Goal: Task Accomplishment & Management: Complete application form

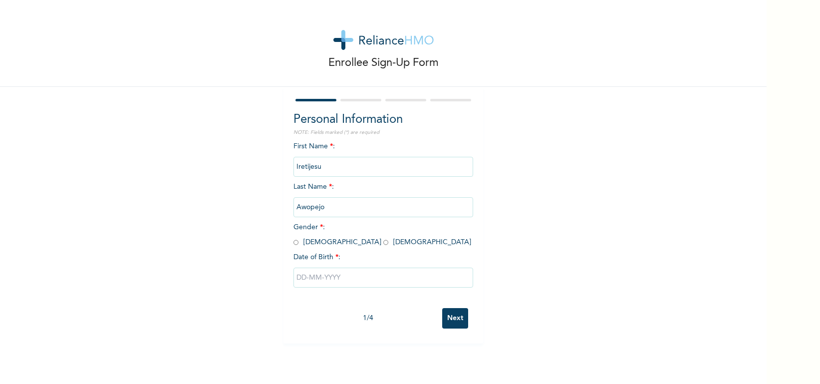
click at [383, 241] on input "radio" at bounding box center [385, 242] width 5 height 9
radio input "true"
click at [346, 284] on input "text" at bounding box center [384, 278] width 180 height 20
select select "9"
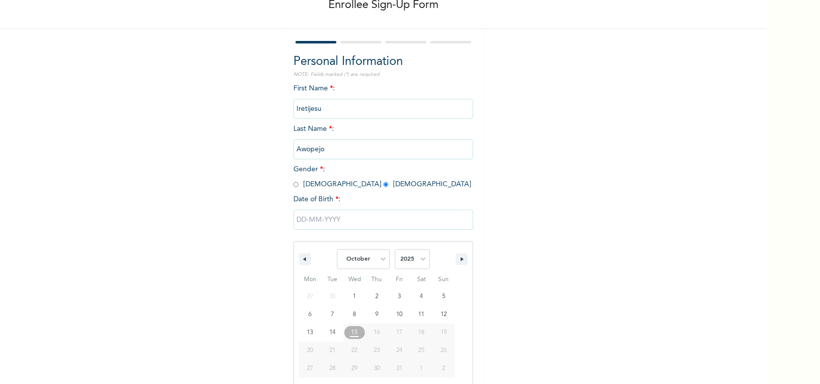
scroll to position [62, 0]
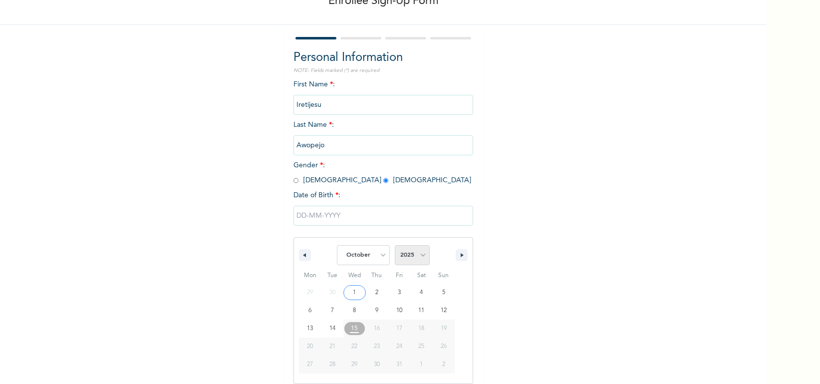
click at [405, 254] on select "2025 2024 2023 2022 2021 2020 2019 2018 2017 2016 2015 2014 2013 2012 2011 2010…" at bounding box center [412, 255] width 35 height 20
select select "1991"
click at [395, 245] on select "2025 2024 2023 2022 2021 2020 2019 2018 2017 2016 2015 2014 2013 2012 2011 2010…" at bounding box center [412, 255] width 35 height 20
click at [371, 258] on select "January February March April May June July August September October November De…" at bounding box center [363, 255] width 53 height 20
select select "10"
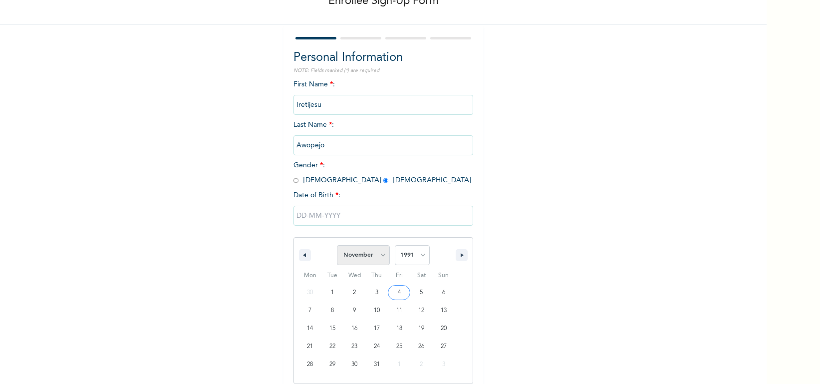
click at [337, 245] on select "January February March April May June July August September October November De…" at bounding box center [363, 255] width 53 height 20
type input "[DATE]"
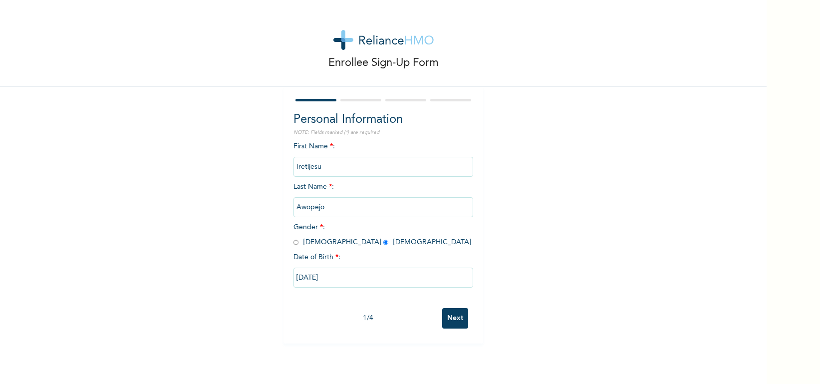
scroll to position [0, 0]
click at [452, 325] on input "Next" at bounding box center [455, 318] width 26 height 20
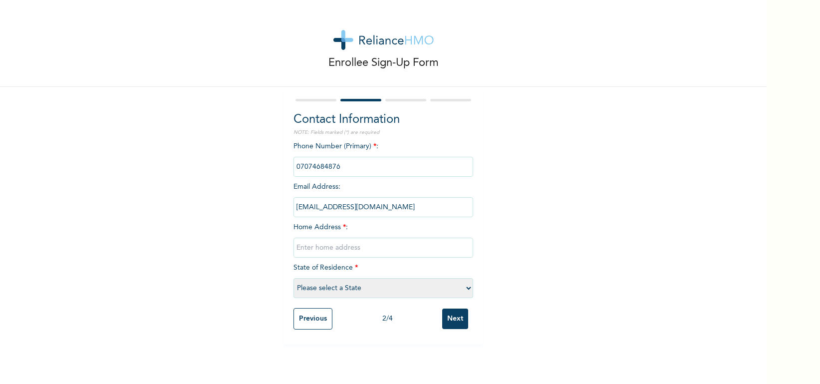
click at [363, 252] on input "text" at bounding box center [384, 248] width 180 height 20
type input "[STREET_ADDRESS][PERSON_NAME]."
click at [368, 289] on select "Please select a State [PERSON_NAME] (FCT) [PERSON_NAME] Ibom [GEOGRAPHIC_DATA] …" at bounding box center [384, 288] width 180 height 20
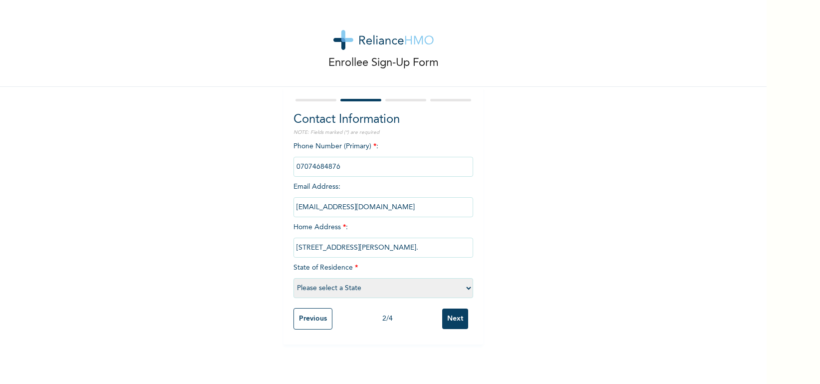
select select "25"
click at [294, 278] on select "Please select a State [PERSON_NAME] (FCT) [PERSON_NAME] Ibom [GEOGRAPHIC_DATA] …" at bounding box center [384, 288] width 180 height 20
click at [463, 316] on input "Next" at bounding box center [455, 319] width 26 height 20
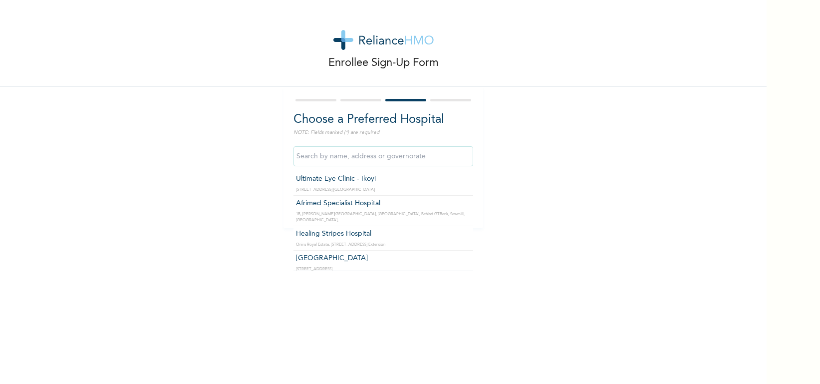
click at [359, 163] on input "text" at bounding box center [384, 156] width 180 height 20
type input "A"
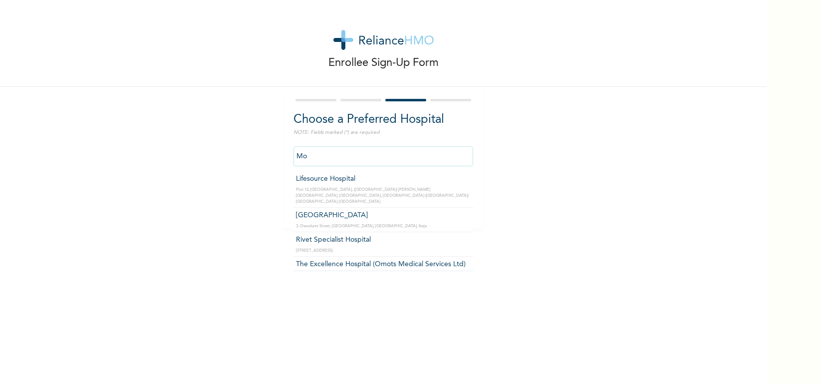
type input "M"
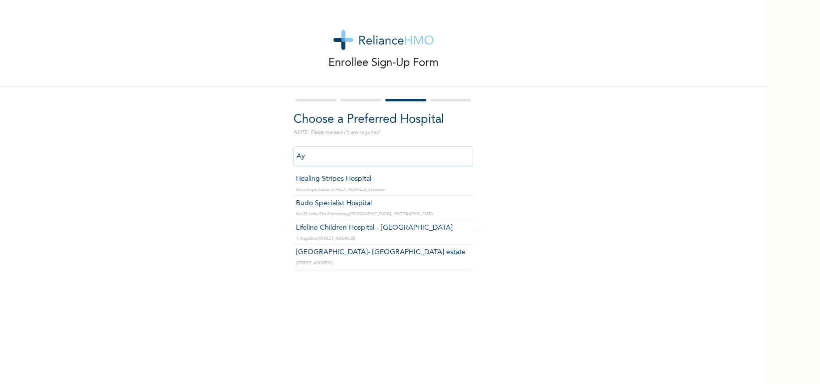
type input "A"
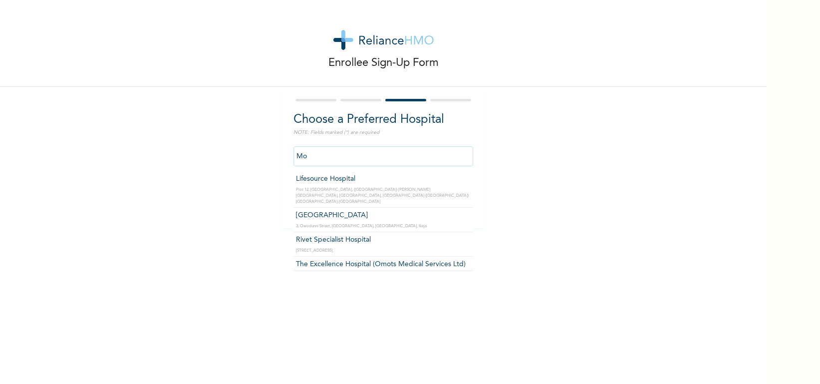
type input "M"
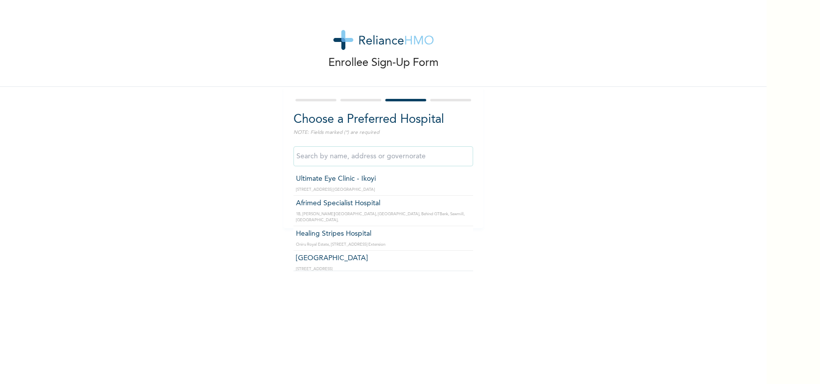
click at [419, 153] on input "text" at bounding box center [384, 156] width 180 height 20
type input "g"
type input "h"
type input "S"
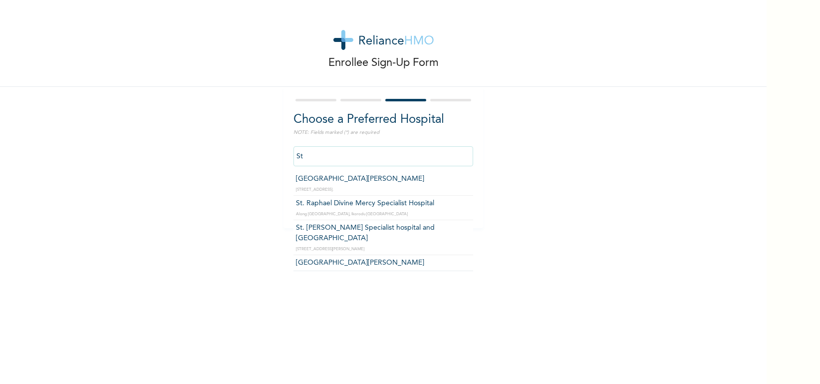
type input "S"
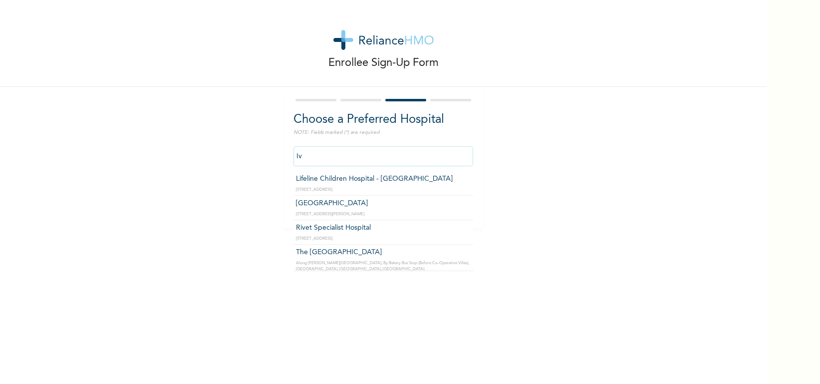
type input "I"
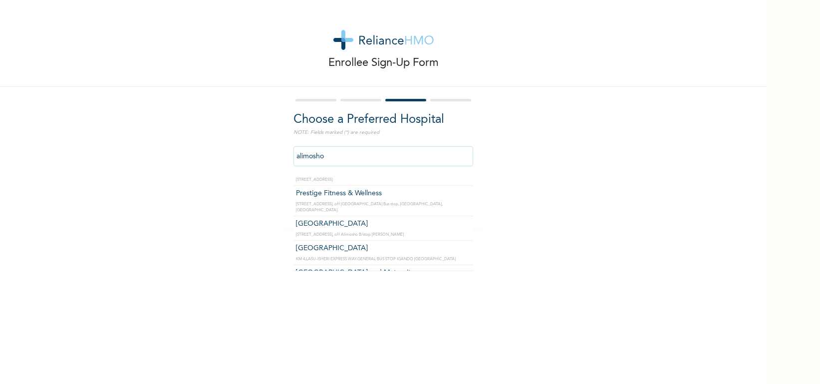
scroll to position [371, 0]
type input "a"
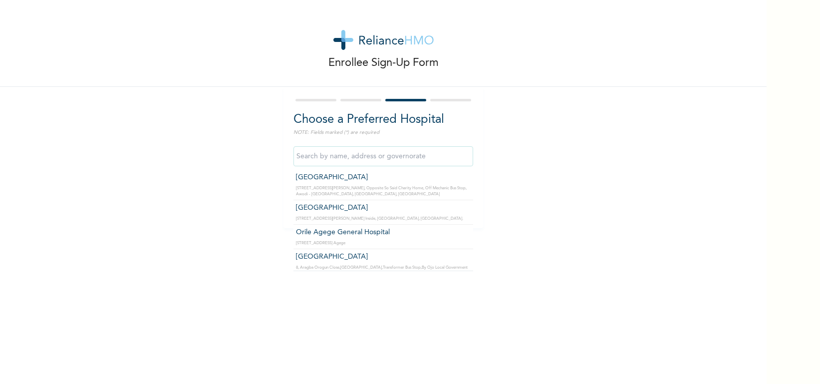
scroll to position [26301, 0]
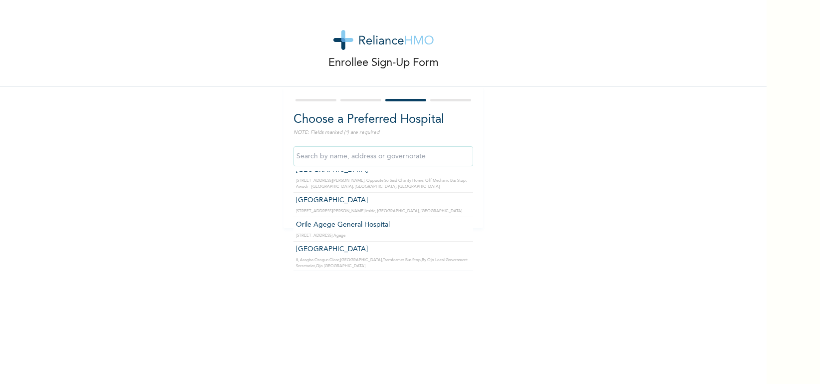
type input "Echoes of Grace Eye Clinic- Ipaja"
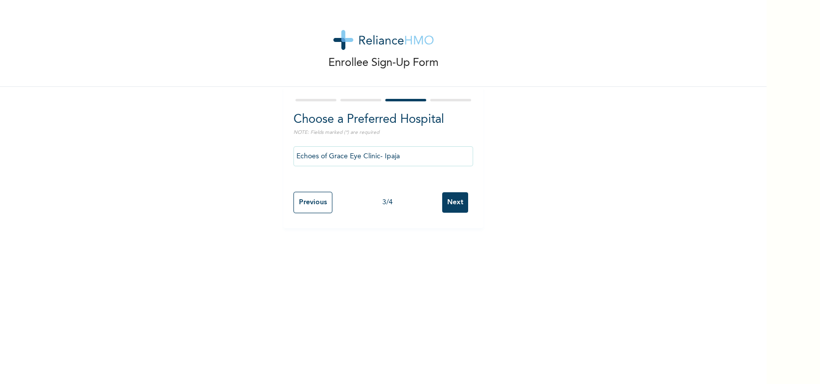
click at [453, 203] on input "Next" at bounding box center [455, 202] width 26 height 20
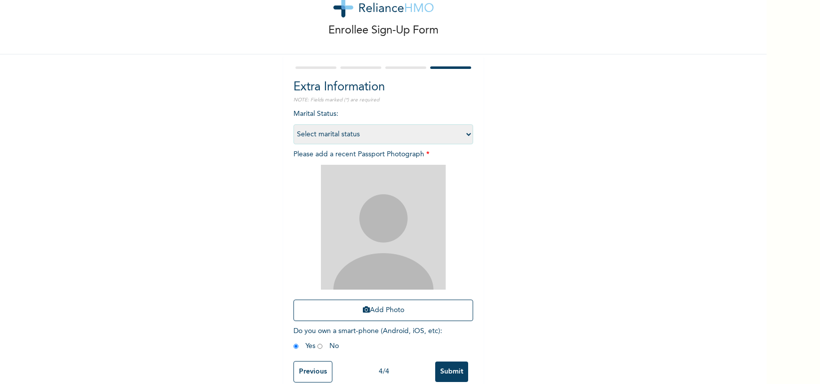
scroll to position [33, 0]
click at [458, 142] on select "Select marital status [DEMOGRAPHIC_DATA] Married [DEMOGRAPHIC_DATA] Widow/[DEMO…" at bounding box center [384, 133] width 180 height 20
select select "2"
click at [294, 123] on select "Select marital status [DEMOGRAPHIC_DATA] Married [DEMOGRAPHIC_DATA] Widow/[DEMO…" at bounding box center [384, 133] width 180 height 20
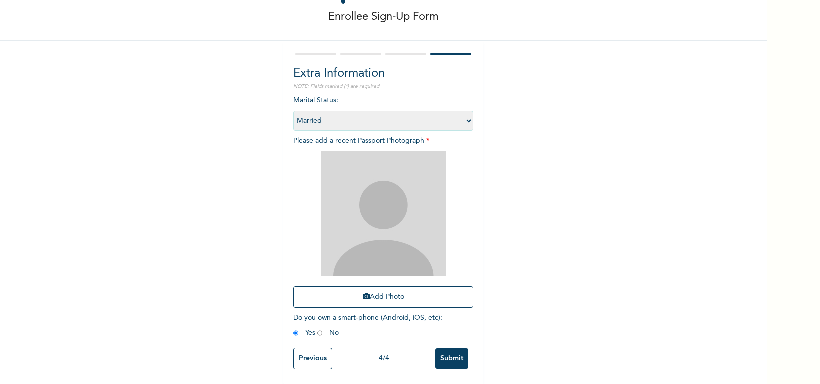
click at [413, 220] on img at bounding box center [383, 213] width 125 height 125
click at [367, 296] on icon "button" at bounding box center [366, 296] width 7 height 7
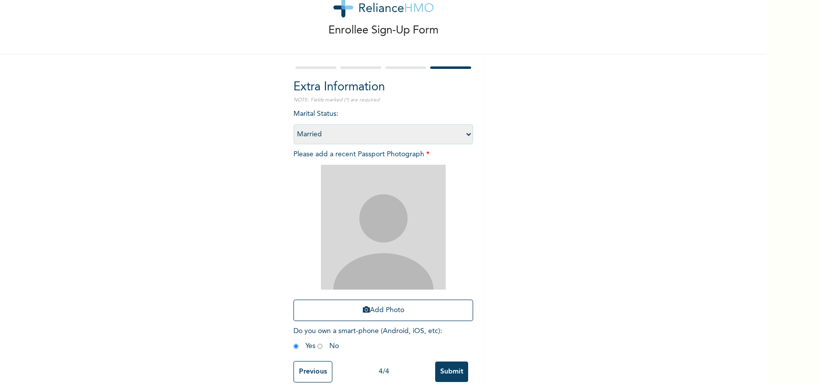
scroll to position [39, 0]
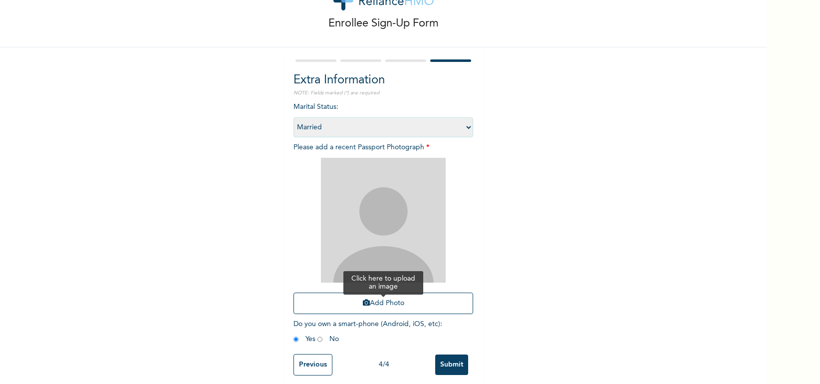
click at [377, 305] on button "Add Photo" at bounding box center [384, 303] width 180 height 21
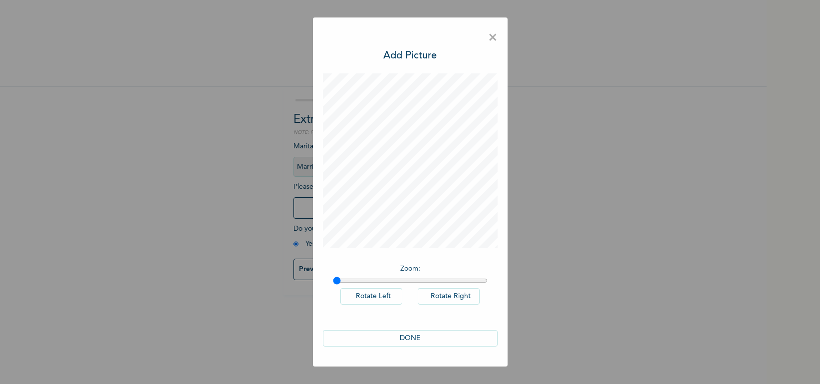
scroll to position [0, 0]
click at [416, 338] on button "DONE" at bounding box center [410, 338] width 175 height 16
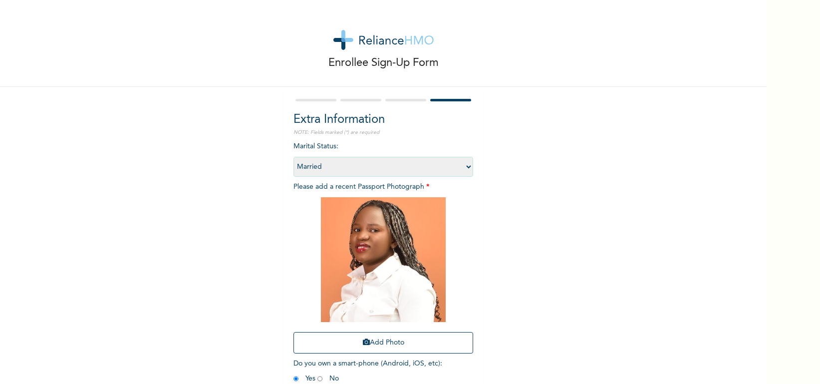
scroll to position [47, 0]
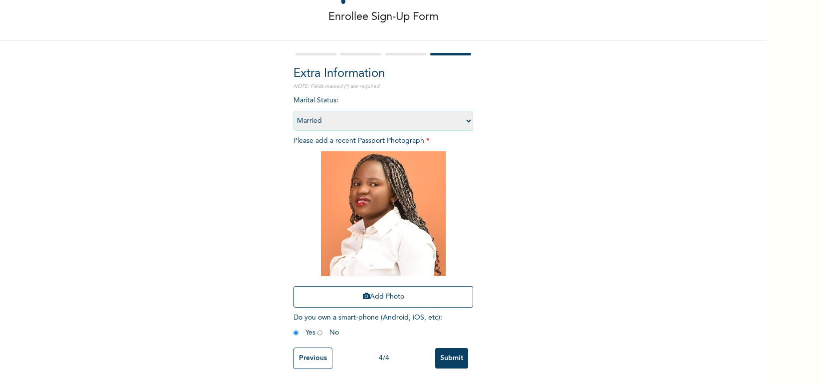
click at [457, 359] on input "Submit" at bounding box center [451, 358] width 33 height 20
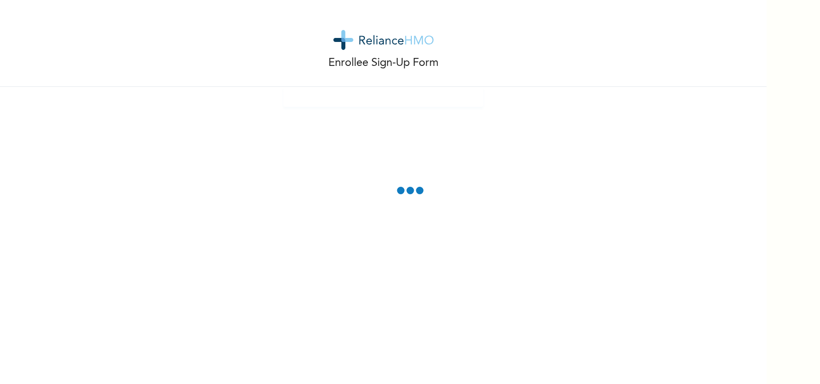
scroll to position [0, 0]
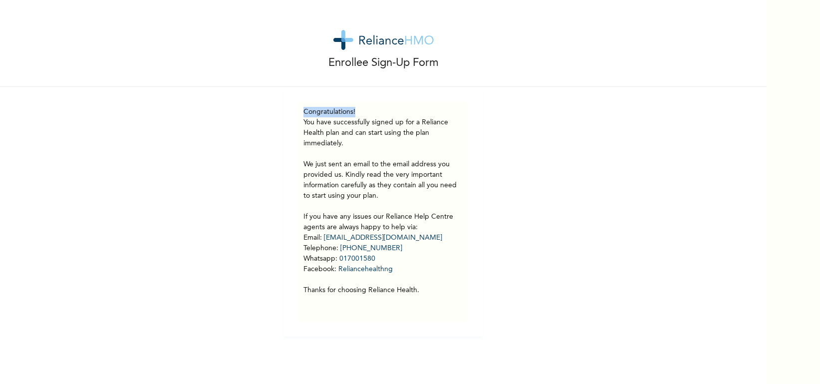
drag, startPoint x: 304, startPoint y: 112, endPoint x: 452, endPoint y: 299, distance: 238.4
click at [452, 299] on div "Congratulations! You have successfully signed up for a Reliance Health plan and…" at bounding box center [384, 212] width 160 height 210
copy h3 "Congratulations!"
click at [457, 236] on p "You have successfully signed up for a Reliance Health plan and can start using …" at bounding box center [384, 206] width 160 height 178
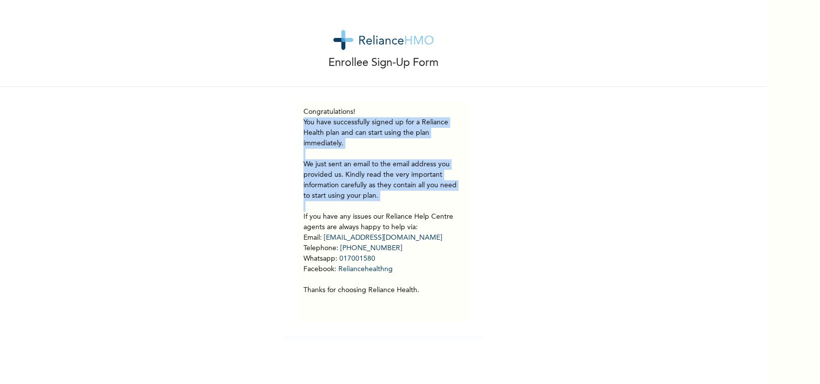
drag, startPoint x: 302, startPoint y: 214, endPoint x: 442, endPoint y: 300, distance: 165.2
click at [442, 300] on div "Congratulations! You have successfully signed up for a Reliance Health plan and…" at bounding box center [384, 212] width 170 height 220
copy p "You have successfully signed up for a Reliance Health plan and can start using …"
